Goal: Information Seeking & Learning: Learn about a topic

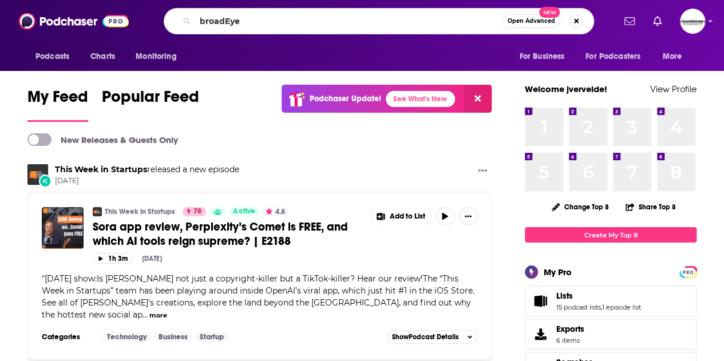
type input "broadEye"
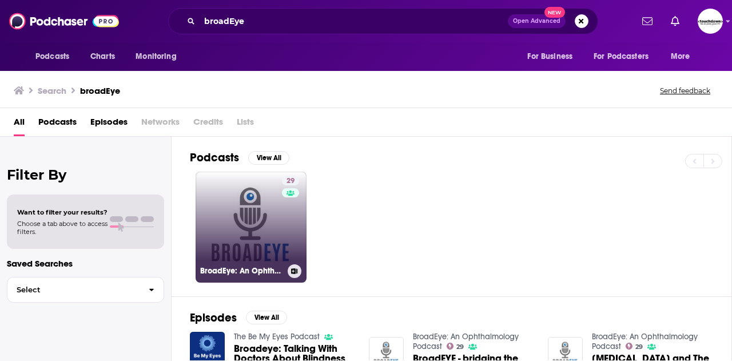
click at [259, 233] on link "29 BroadEye: An Ophthalmology Podcast" at bounding box center [251, 227] width 111 height 111
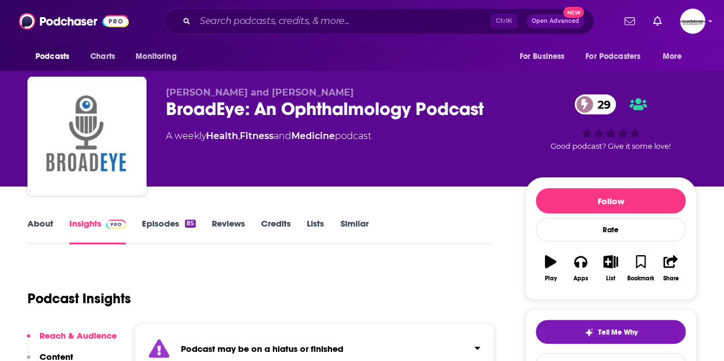
click at [278, 227] on link "Credits" at bounding box center [276, 231] width 30 height 26
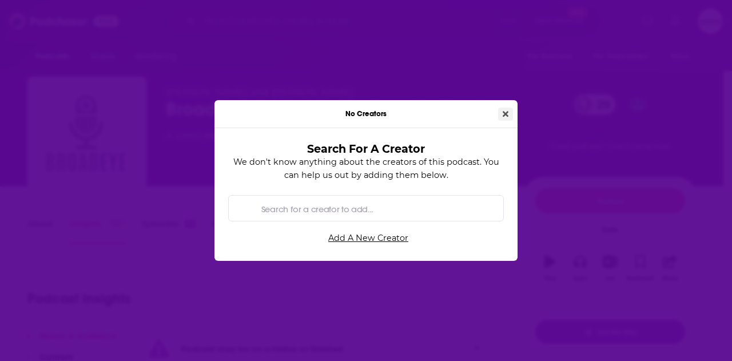
click at [500, 119] on button "Close" at bounding box center [505, 114] width 15 height 13
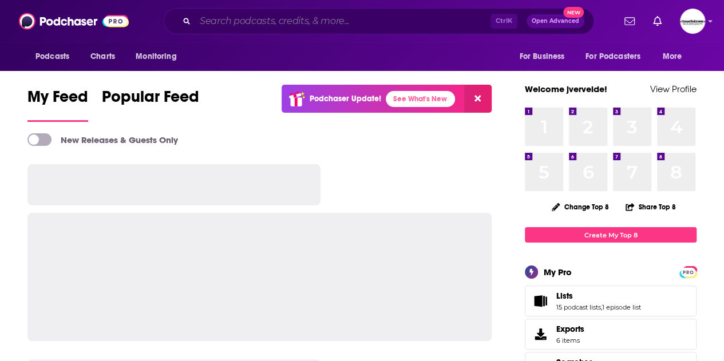
click at [259, 26] on input "Search podcasts, credits, & more..." at bounding box center [342, 21] width 295 height 18
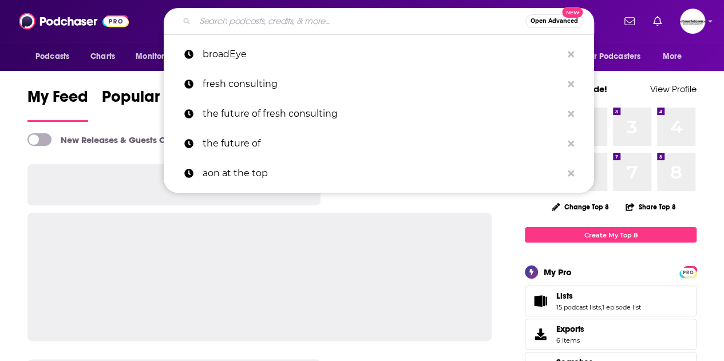
paste input "The MOD Pod"
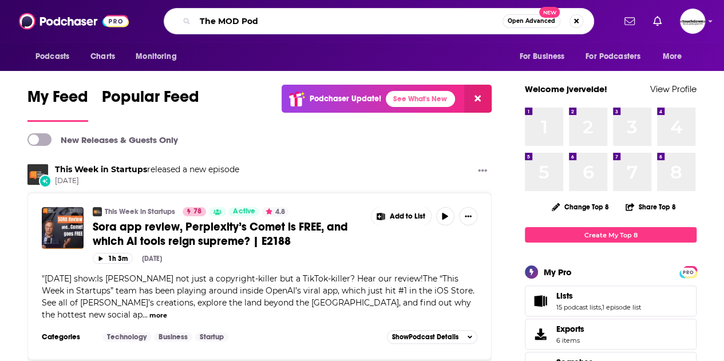
type input "The MOD Pod"
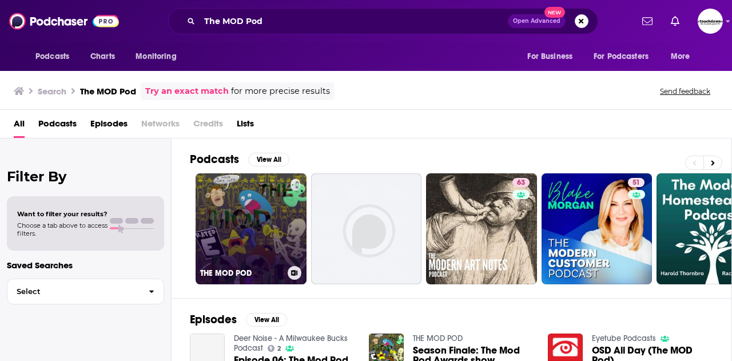
click at [239, 257] on link "THE MOD POD" at bounding box center [251, 228] width 111 height 111
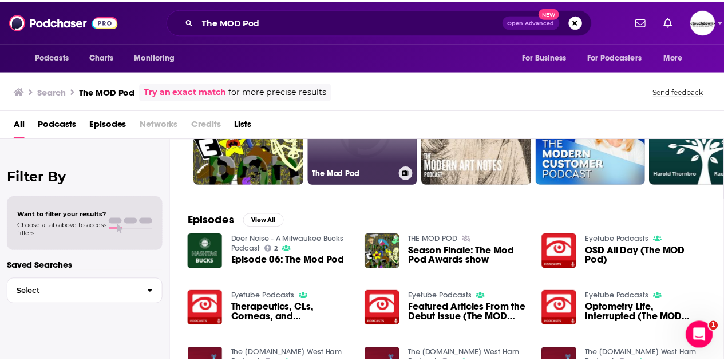
scroll to position [114, 0]
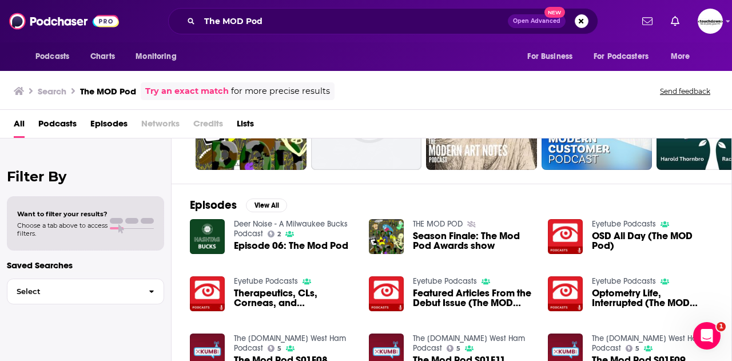
click at [259, 292] on span "Therapeutics, CLs, Corneas, and Comanagement Pearls (The MOD Pod)" at bounding box center [294, 297] width 121 height 19
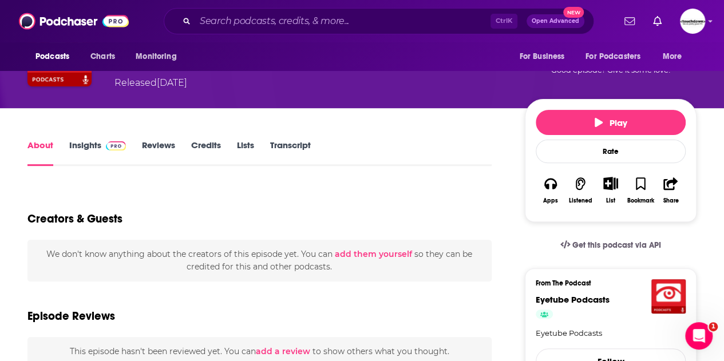
scroll to position [57, 0]
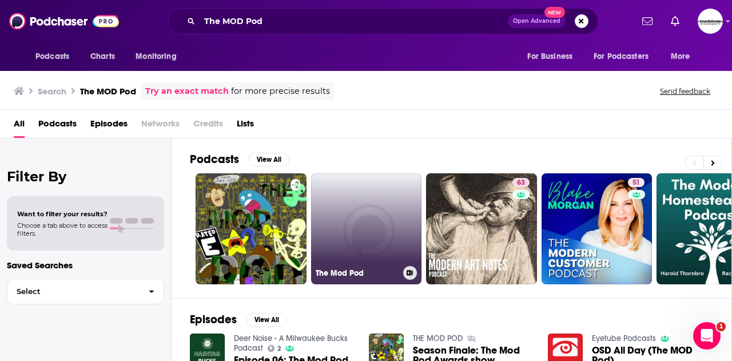
click at [364, 217] on link "The Mod Pod" at bounding box center [366, 228] width 111 height 111
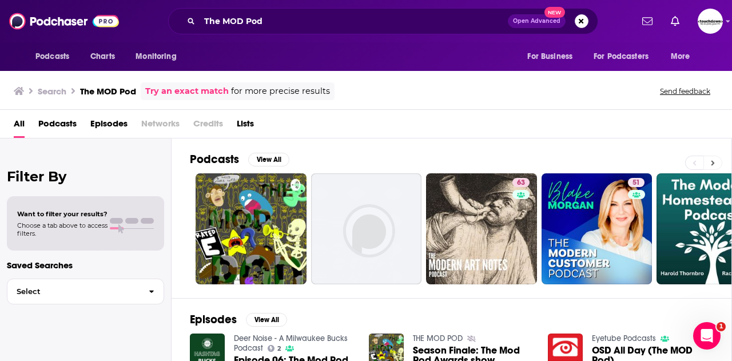
click at [709, 163] on button at bounding box center [713, 163] width 19 height 14
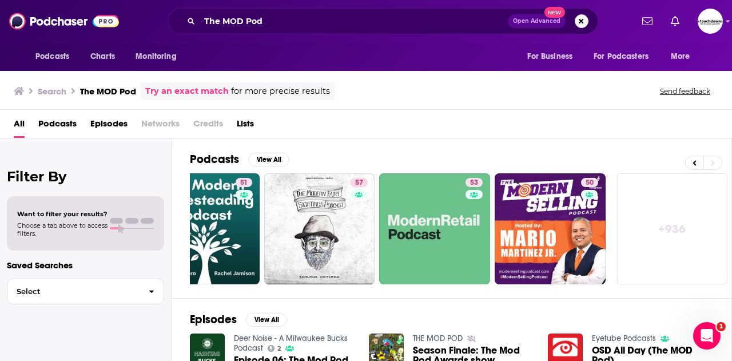
click at [72, 126] on span "Podcasts" at bounding box center [57, 125] width 38 height 23
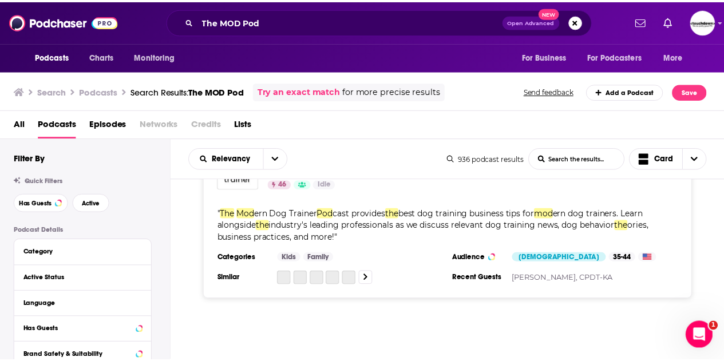
scroll to position [3032, 0]
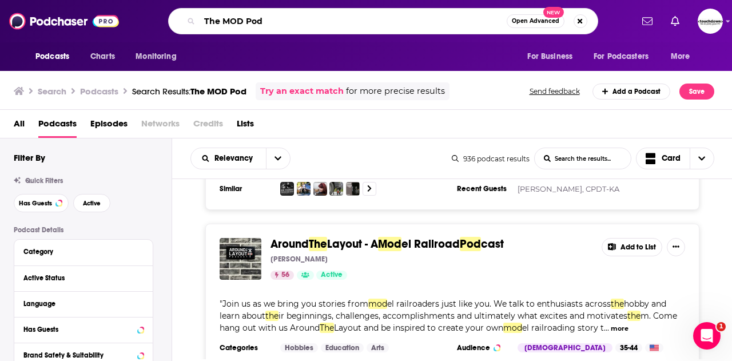
drag, startPoint x: 264, startPoint y: 19, endPoint x: 181, endPoint y: 19, distance: 83.0
click at [181, 19] on div "The MOD Pod Open Advanced New" at bounding box center [383, 21] width 430 height 26
paste input "Dry Eye Unflitere"
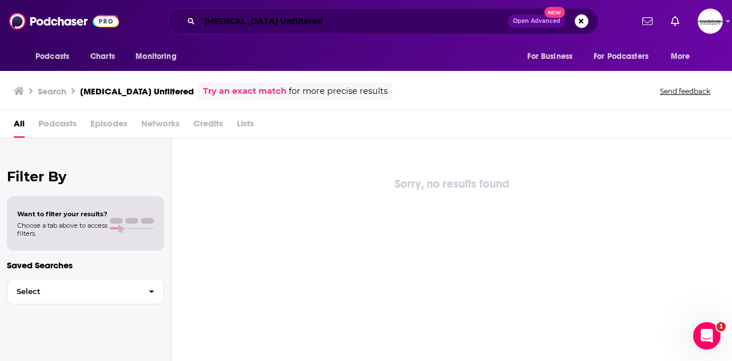
click at [264, 17] on input "Dry Eye Unflitered" at bounding box center [354, 21] width 308 height 18
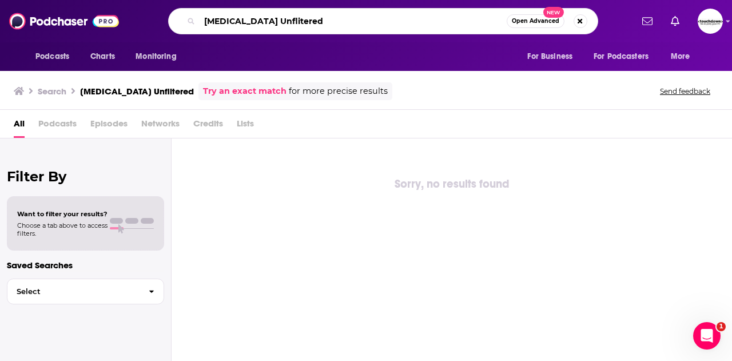
click at [257, 21] on input "Dry Eye Unflitered" at bounding box center [353, 21] width 307 height 18
type input "Dry Eye Unfiltered"
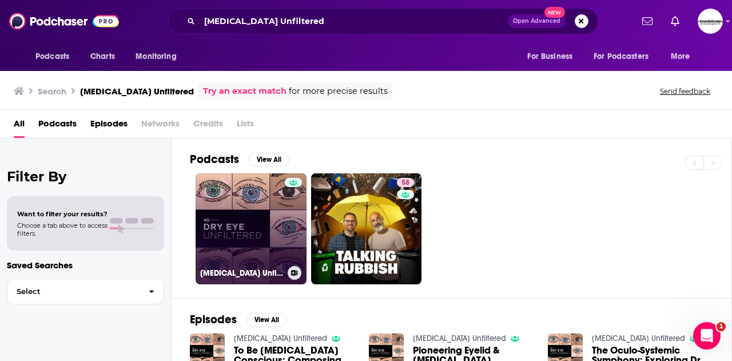
click at [274, 232] on link "Dry Eye Unfiltered" at bounding box center [251, 228] width 111 height 111
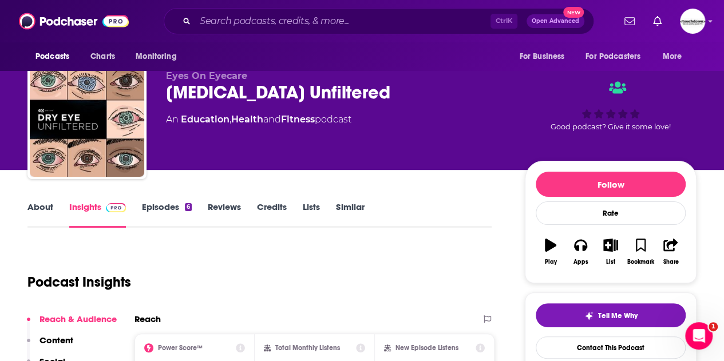
scroll to position [172, 0]
